Goal: Obtain resource: Download file/media

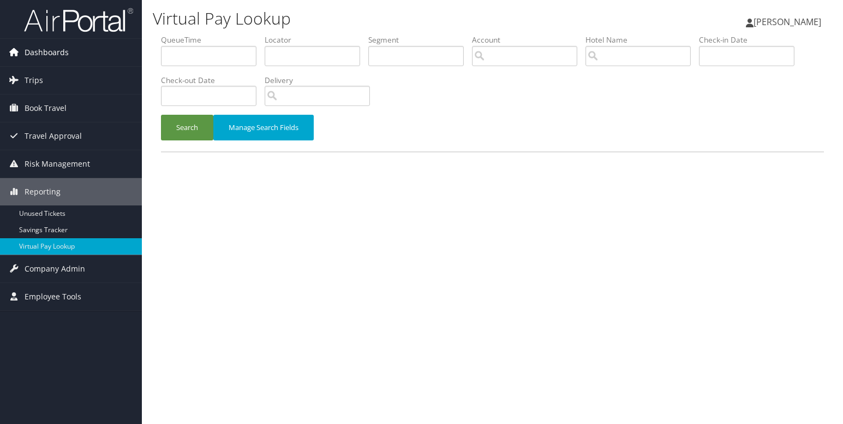
click at [52, 57] on span "Dashboards" at bounding box center [47, 52] width 44 height 27
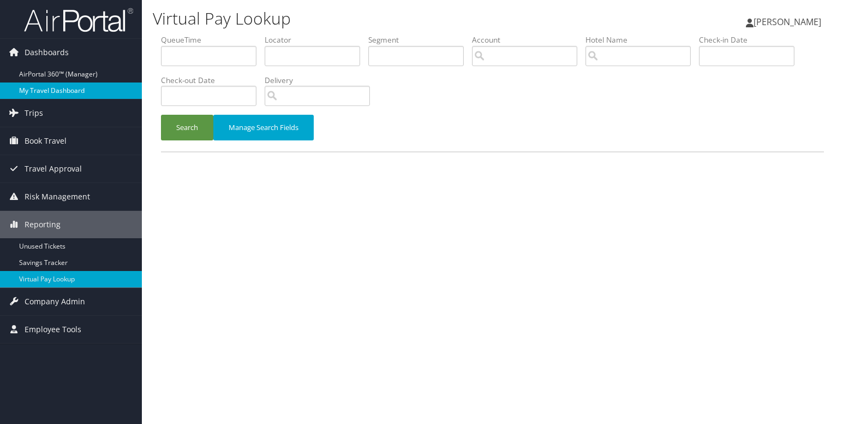
click at [56, 92] on link "My Travel Dashboard" at bounding box center [71, 90] width 142 height 16
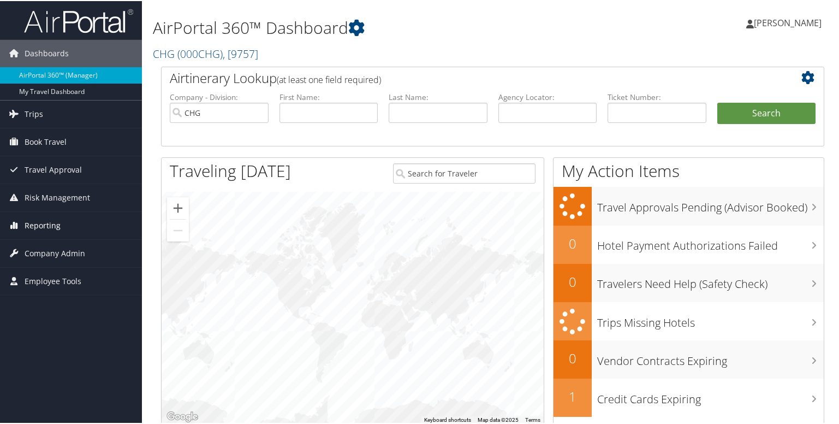
click at [32, 231] on span "Reporting" at bounding box center [43, 224] width 36 height 27
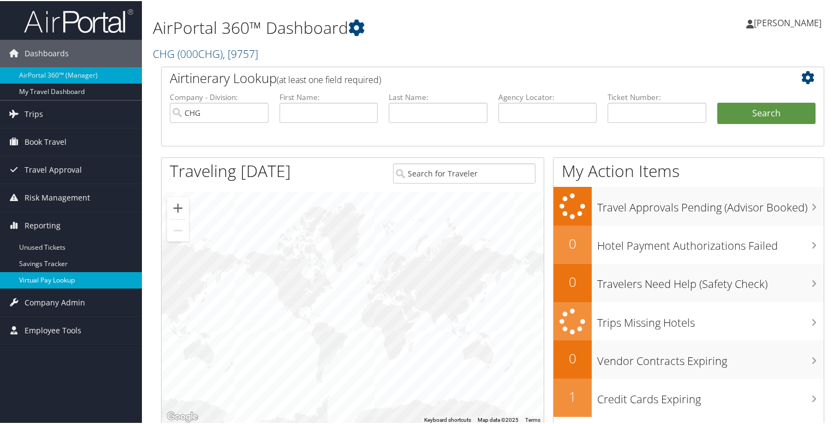
click at [63, 281] on link "Virtual Pay Lookup" at bounding box center [71, 279] width 142 height 16
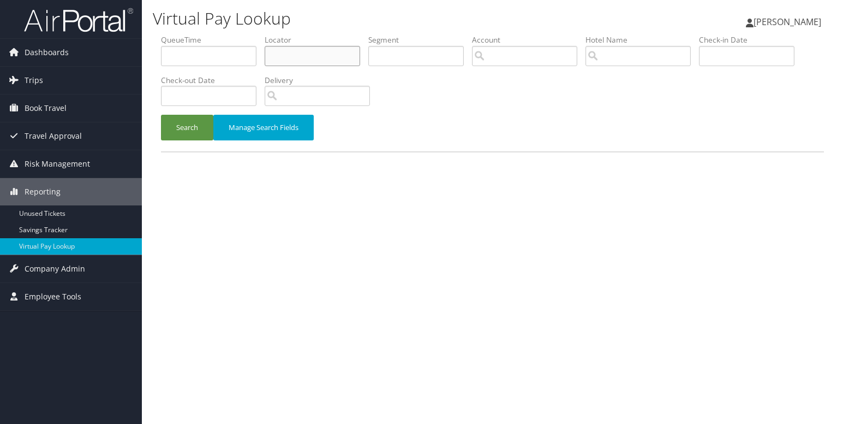
click at [316, 58] on input "text" at bounding box center [313, 56] width 96 height 20
paste input "MGFANW"
type input "MGFANW"
click at [161, 115] on button "Search" at bounding box center [187, 128] width 52 height 26
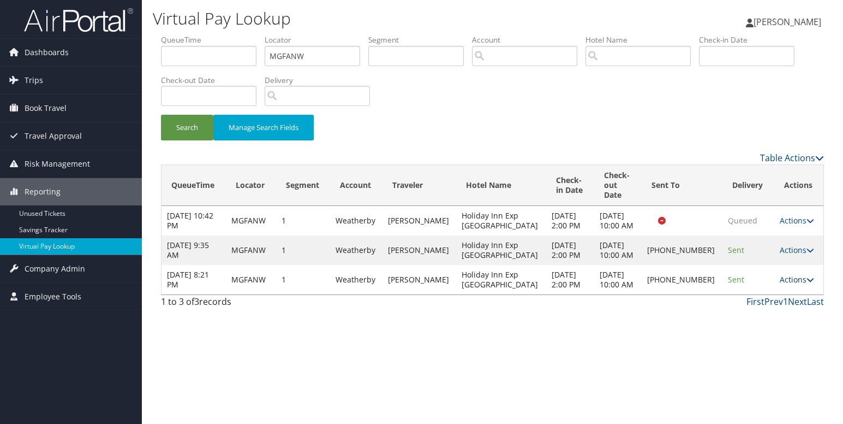
click at [807, 283] on icon at bounding box center [811, 280] width 8 height 8
click at [763, 328] on link "Logs" at bounding box center [757, 328] width 93 height 19
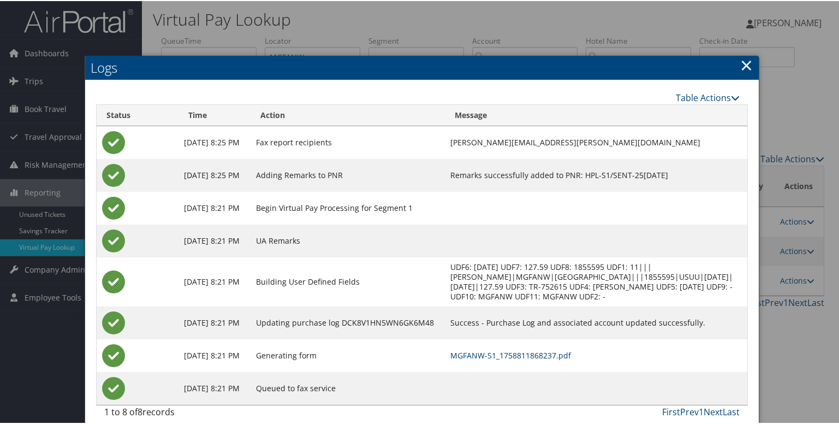
click at [529, 353] on link "MGFANW-S1_1758811868237.pdf" at bounding box center [510, 354] width 121 height 10
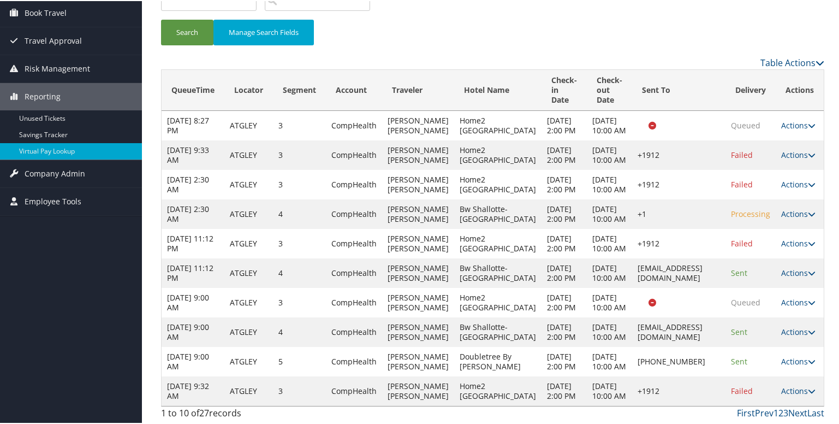
scroll to position [342, 0]
click at [812, 414] on link "Last" at bounding box center [815, 412] width 17 height 12
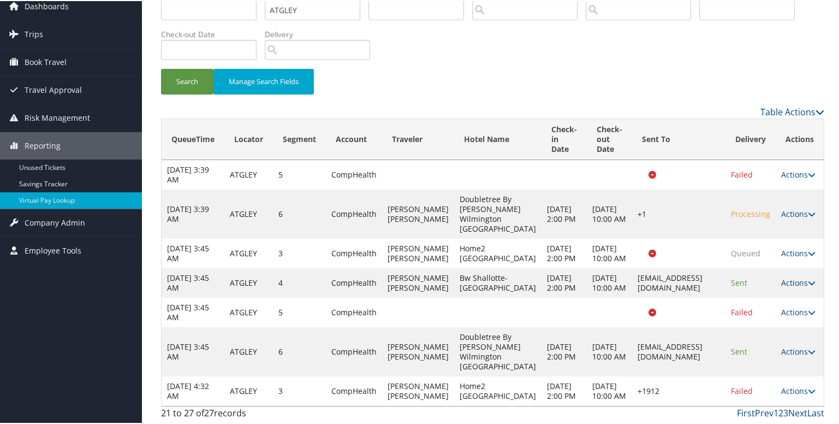
scroll to position [145, 0]
click at [804, 384] on link "Actions" at bounding box center [798, 389] width 34 height 10
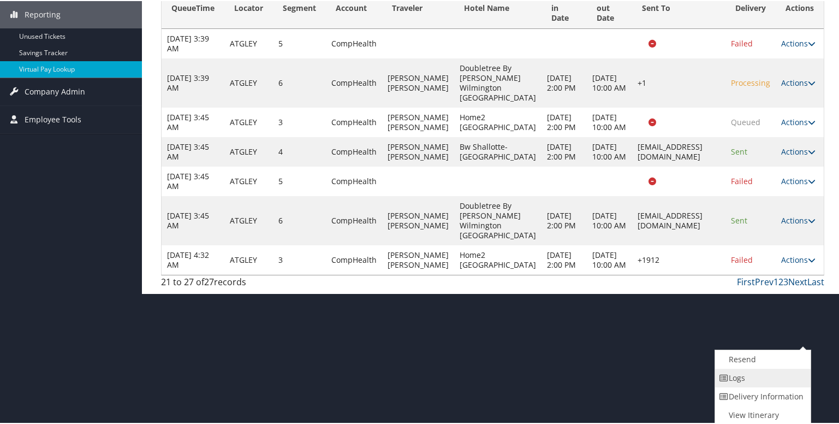
click at [761, 375] on link "Logs" at bounding box center [761, 376] width 93 height 19
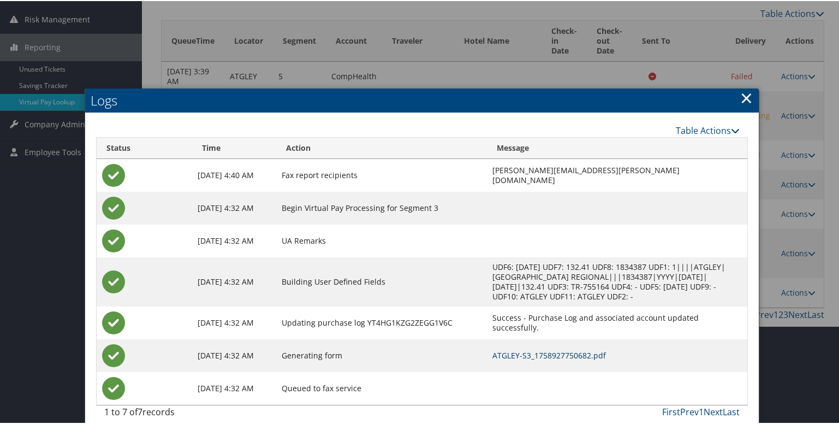
click at [492, 351] on link "ATGLEY-S3_1758927750682.pdf" at bounding box center [549, 354] width 114 height 10
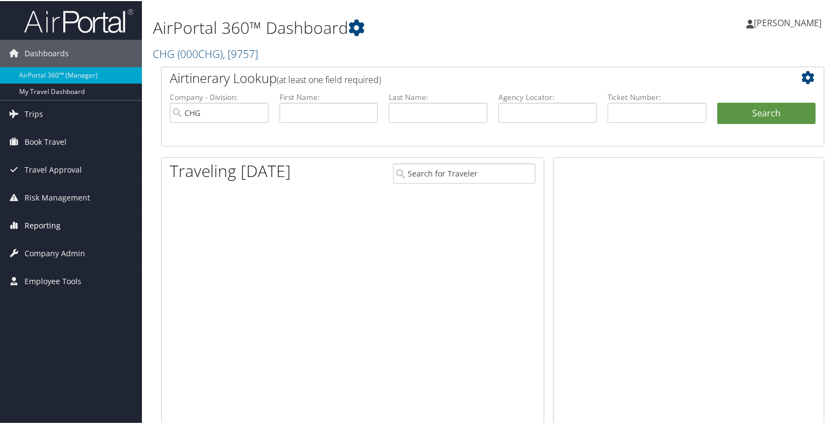
click at [41, 226] on span "Reporting" at bounding box center [43, 224] width 36 height 27
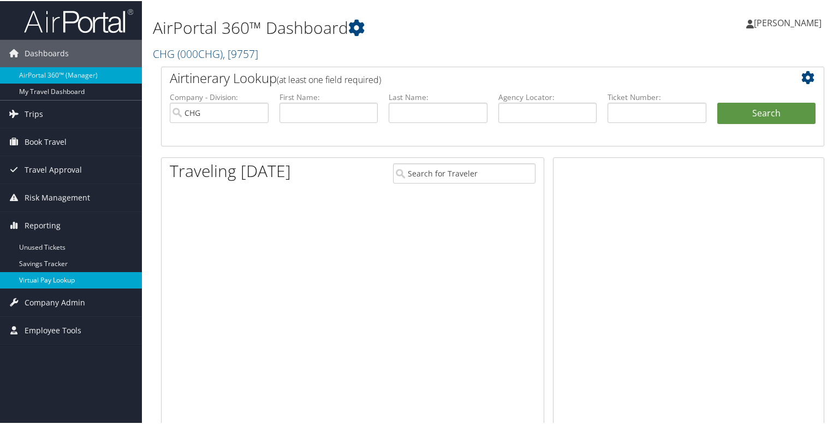
click at [32, 276] on link "Virtual Pay Lookup" at bounding box center [71, 279] width 142 height 16
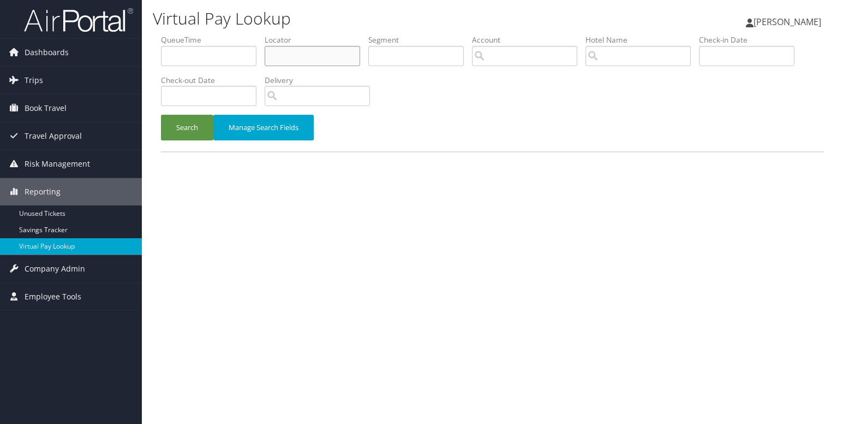
click at [281, 52] on input "text" at bounding box center [313, 56] width 96 height 20
paste input "YTCPMP"
type input "YTCPMP"
click at [197, 127] on button "Search" at bounding box center [187, 128] width 52 height 26
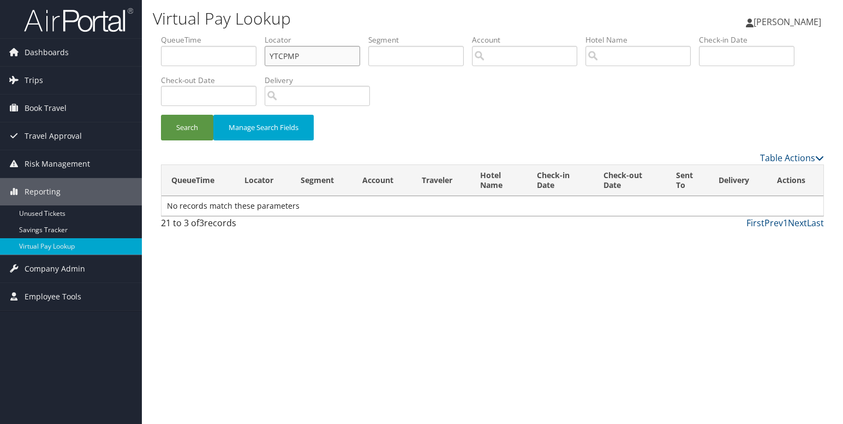
click at [274, 56] on input "YTCPMP" at bounding box center [313, 56] width 96 height 20
click at [189, 131] on button "Search" at bounding box center [187, 128] width 52 height 26
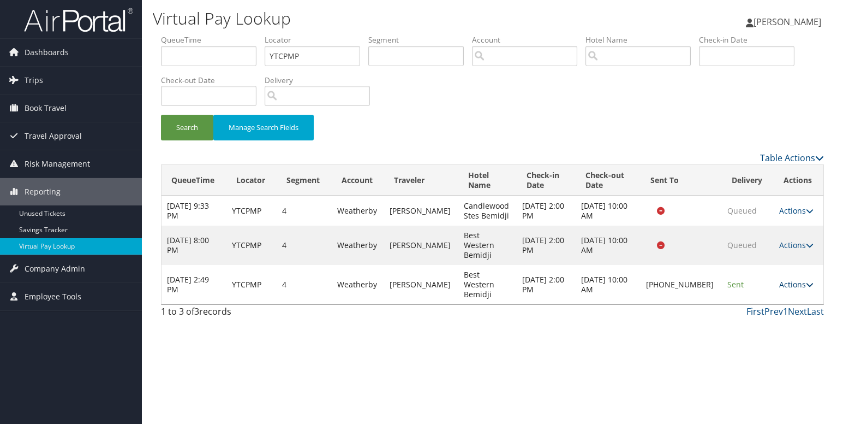
click at [809, 281] on icon at bounding box center [810, 285] width 8 height 8
click at [773, 306] on link "Logs" at bounding box center [759, 309] width 93 height 19
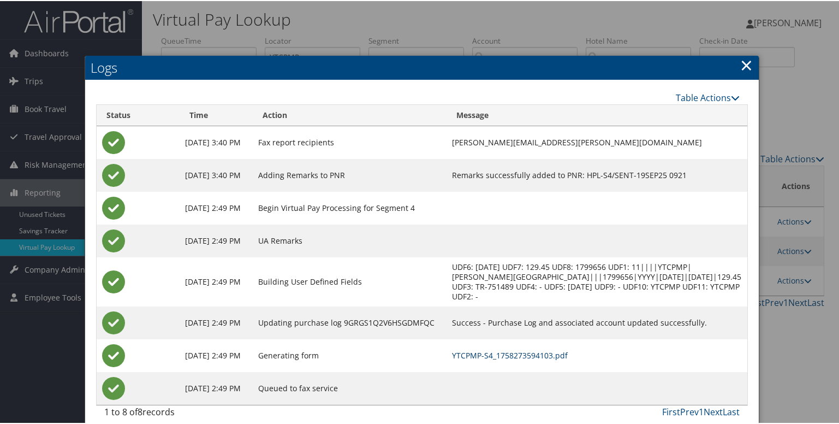
click at [546, 354] on link "YTCPMP-S4_1758273594103.pdf" at bounding box center [510, 354] width 116 height 10
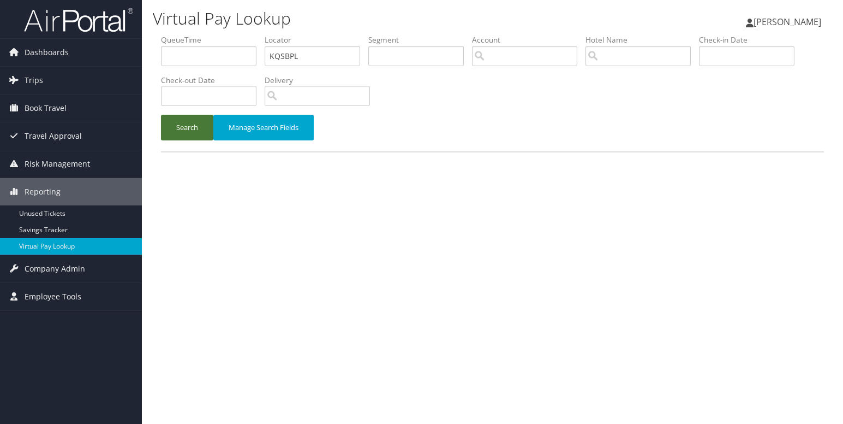
type input "KQSBPL"
click at [188, 132] on button "Search" at bounding box center [187, 128] width 52 height 26
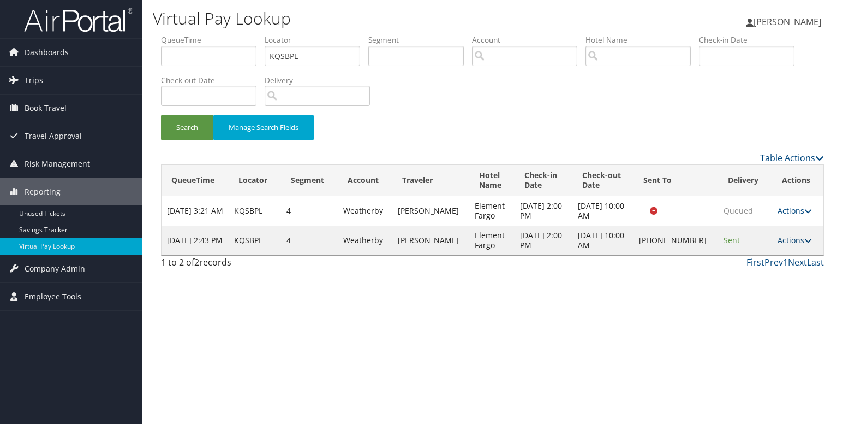
click at [805, 239] on icon at bounding box center [809, 240] width 8 height 8
click at [756, 274] on link "Logs" at bounding box center [757, 274] width 93 height 19
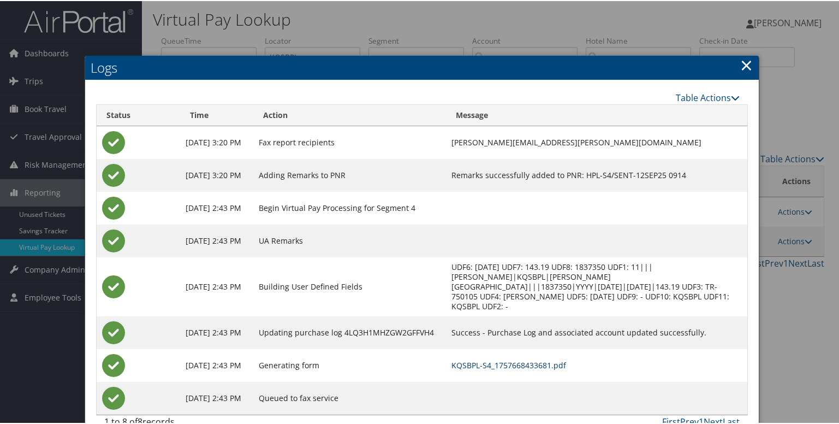
click at [537, 359] on link "KQSBPL-S4_1757668433681.pdf" at bounding box center [508, 364] width 115 height 10
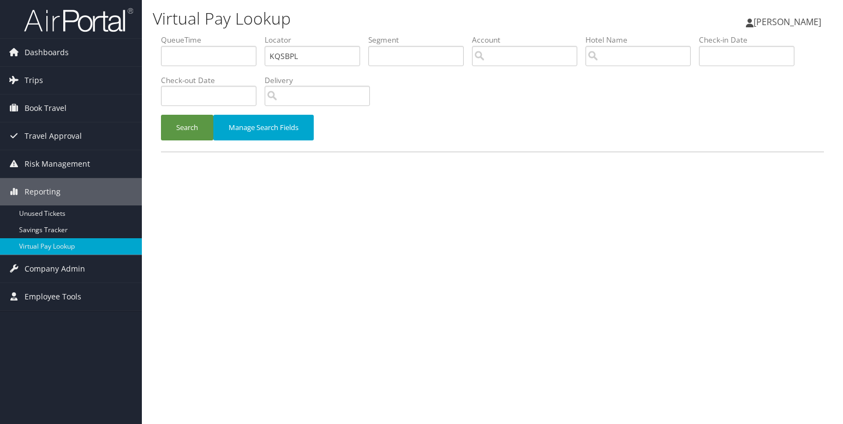
click at [286, 53] on input "KQSBPL" at bounding box center [313, 56] width 96 height 20
type input "ITKPME"
click at [181, 121] on button "Search" at bounding box center [187, 128] width 52 height 26
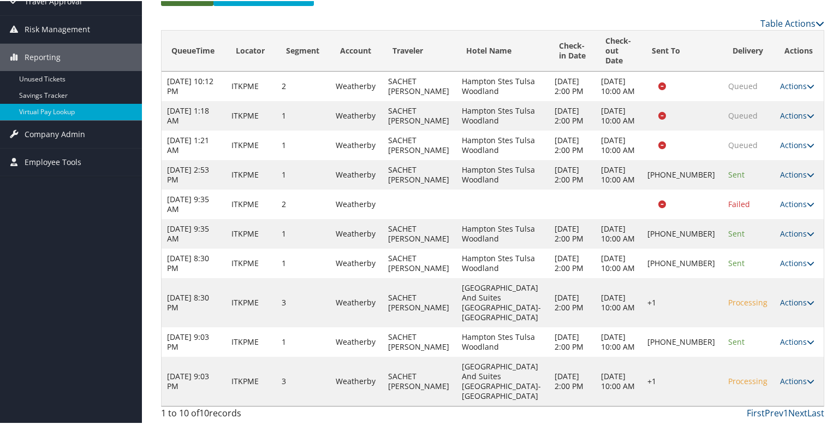
scroll to position [185, 0]
click at [807, 415] on link "Last" at bounding box center [815, 412] width 17 height 12
click at [810, 411] on link "Last" at bounding box center [815, 412] width 17 height 12
click at [807, 344] on icon at bounding box center [811, 341] width 8 height 8
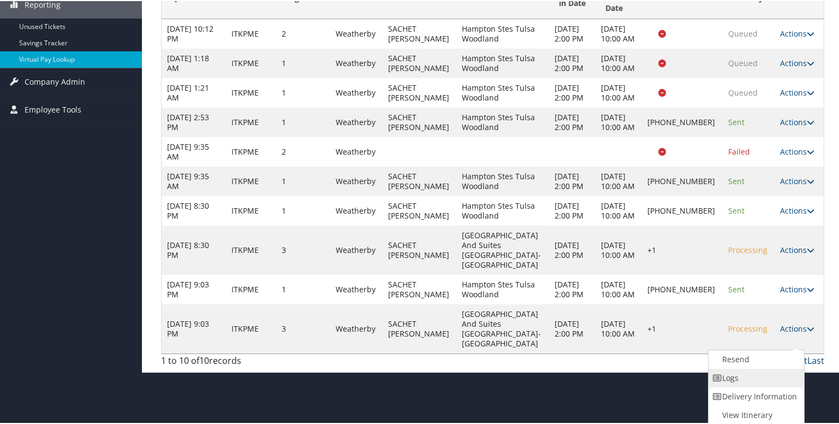
click at [745, 368] on link "Logs" at bounding box center [755, 376] width 93 height 19
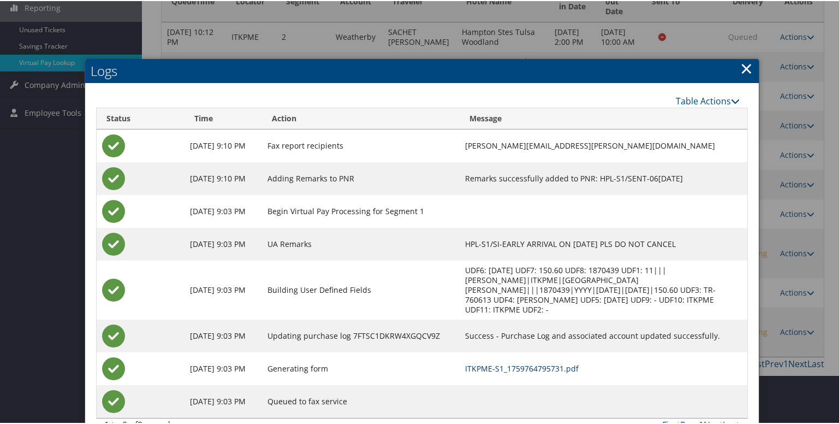
click at [511, 362] on link "ITKPME-S1_1759764795731.pdf" at bounding box center [522, 367] width 114 height 10
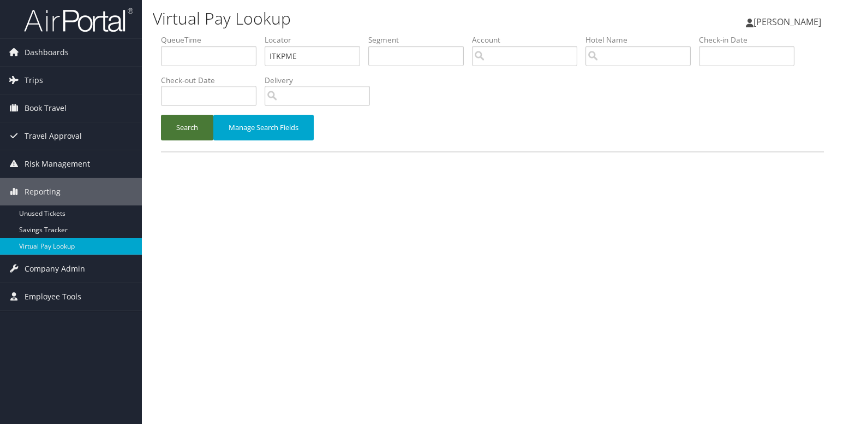
click at [181, 132] on button "Search" at bounding box center [187, 128] width 52 height 26
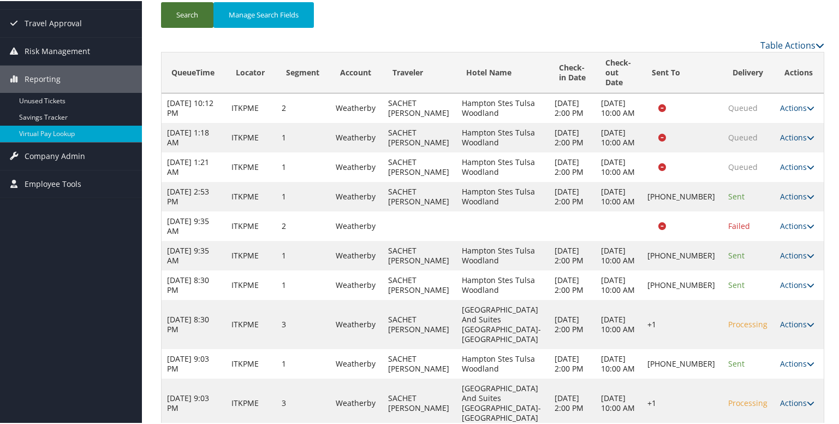
scroll to position [185, 0]
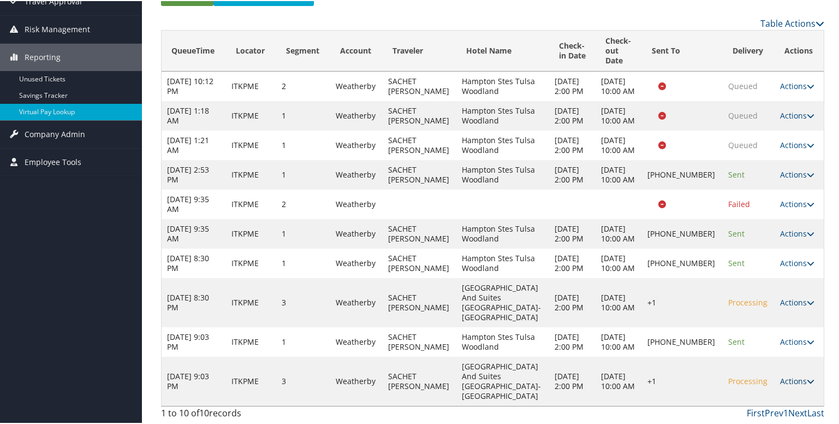
click at [797, 384] on link "Actions" at bounding box center [797, 379] width 34 height 10
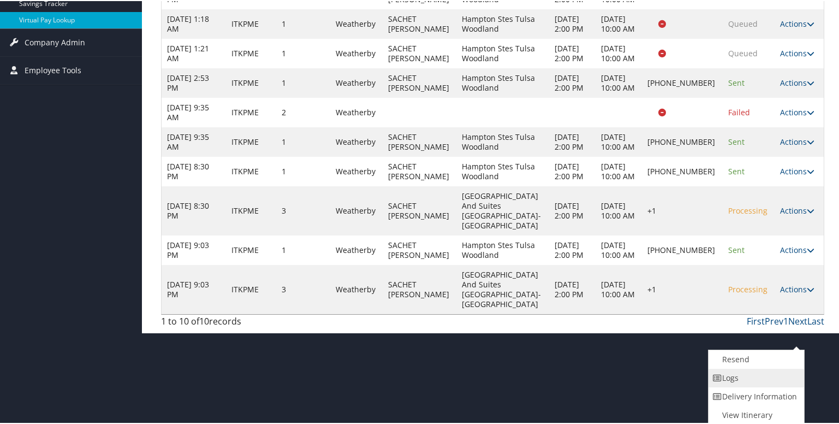
click at [730, 376] on link "Logs" at bounding box center [755, 376] width 93 height 19
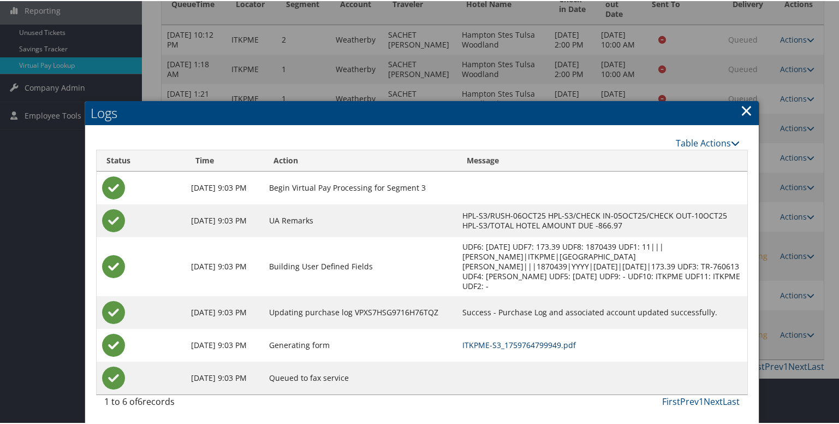
click at [501, 338] on link "ITKPME-S3_1759764799949.pdf" at bounding box center [519, 343] width 114 height 10
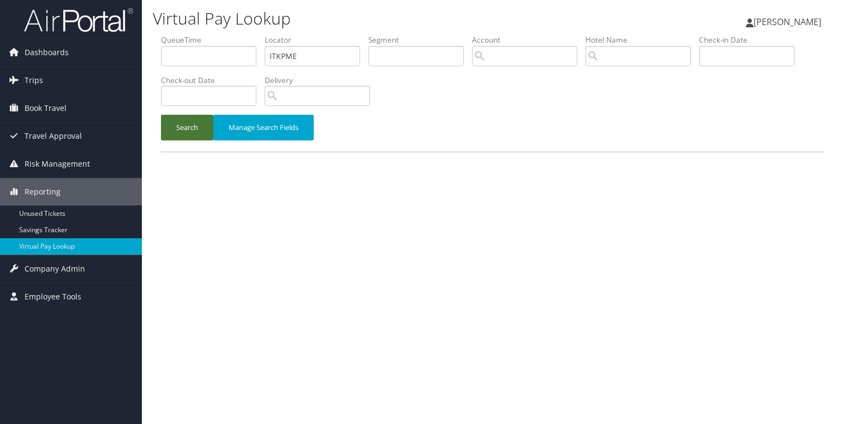
click at [168, 124] on button "Search" at bounding box center [187, 128] width 52 height 26
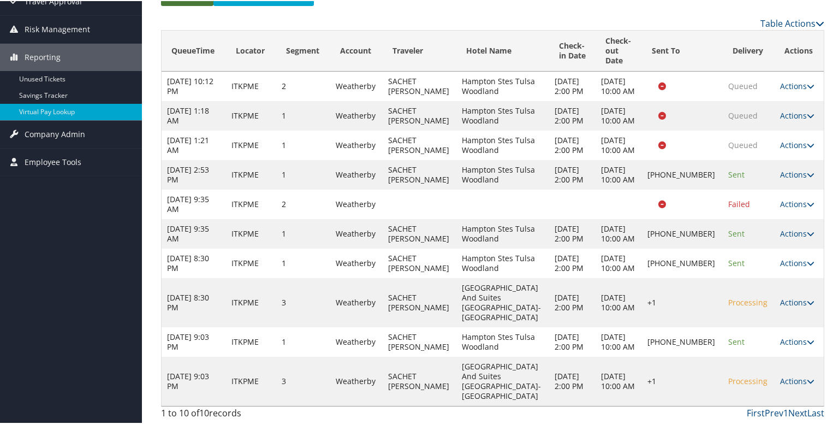
scroll to position [185, 0]
click at [807, 265] on icon at bounding box center [811, 262] width 8 height 8
click at [753, 341] on link "Logs" at bounding box center [755, 350] width 93 height 19
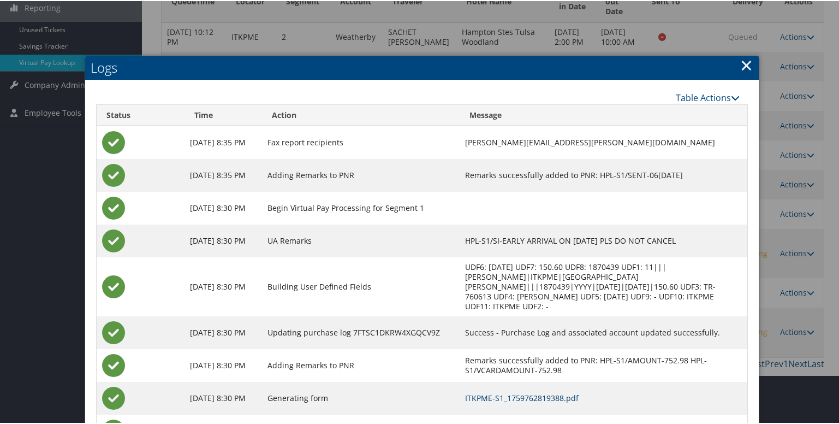
click at [496, 391] on link "ITKPME-S1_1759762819388.pdf" at bounding box center [522, 396] width 114 height 10
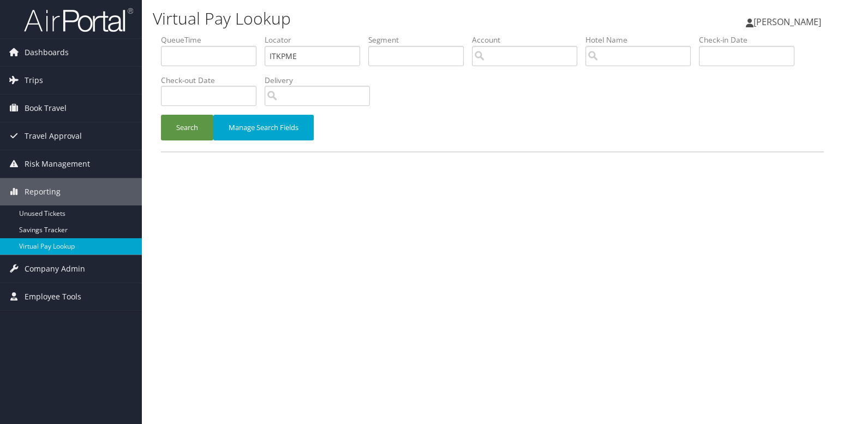
click at [176, 128] on button "Search" at bounding box center [187, 128] width 52 height 26
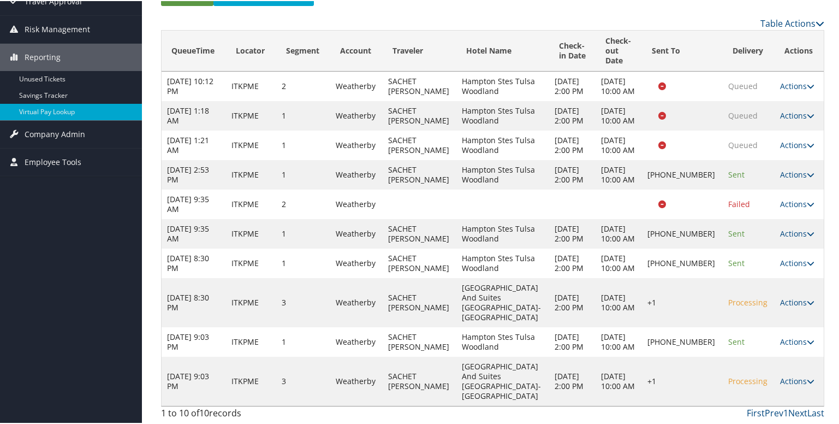
scroll to position [185, 0]
click at [807, 170] on icon at bounding box center [811, 174] width 8 height 8
click at [770, 233] on link "Logs" at bounding box center [755, 242] width 93 height 19
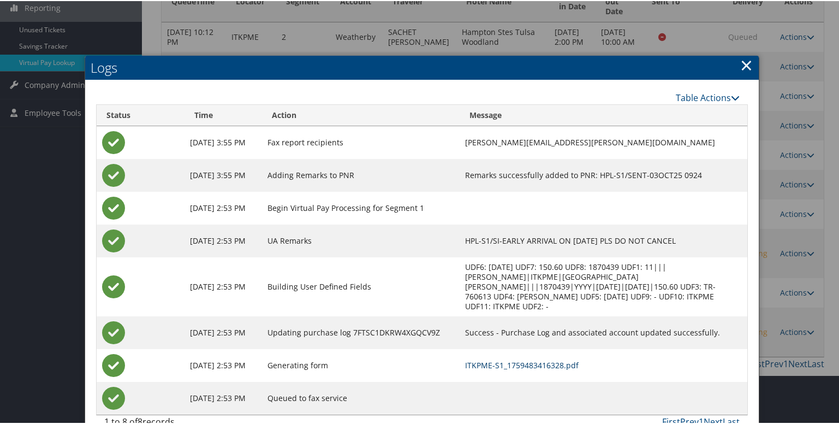
click at [507, 359] on link "ITKPME-S1_1759483416328.pdf" at bounding box center [522, 364] width 114 height 10
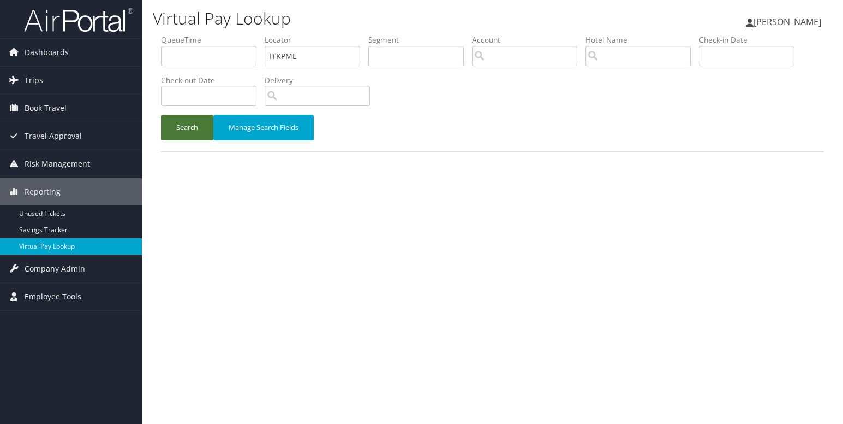
click at [198, 126] on button "Search" at bounding box center [187, 128] width 52 height 26
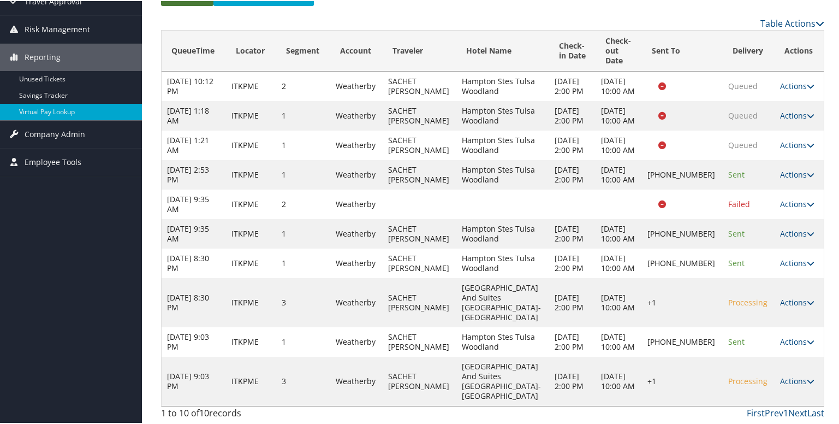
scroll to position [185, 0]
click at [807, 303] on icon at bounding box center [811, 301] width 8 height 8
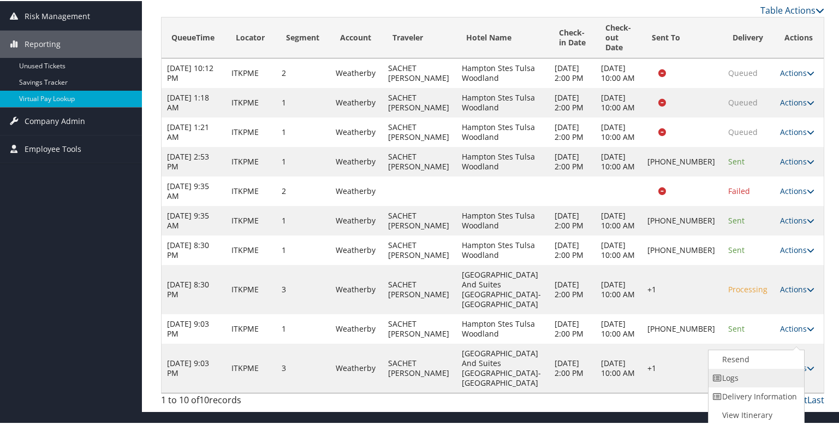
click at [759, 367] on link "Logs" at bounding box center [755, 376] width 93 height 19
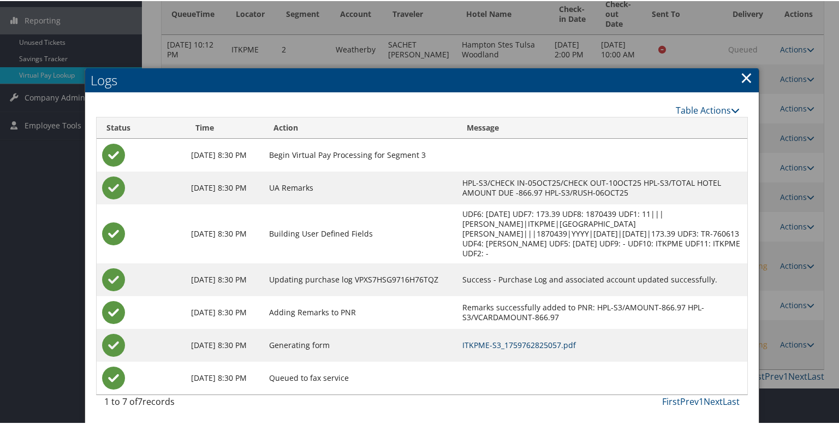
click at [539, 338] on link "ITKPME-S3_1759762825057.pdf" at bounding box center [519, 343] width 114 height 10
